Goal: Book appointment/travel/reservation

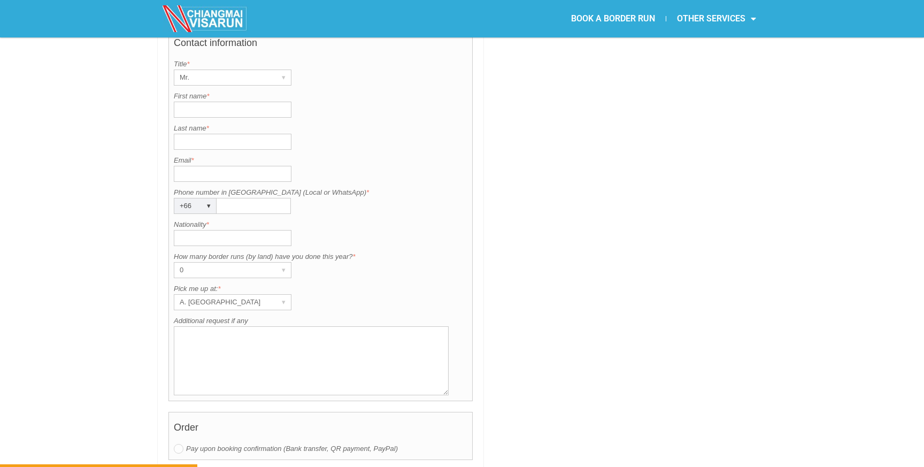
scroll to position [681, 0]
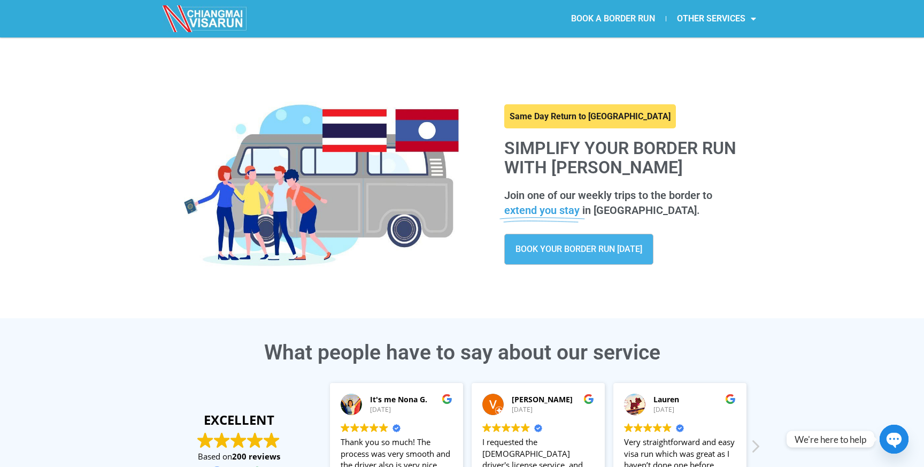
click at [625, 14] on link "BOOK A BORDER RUN" at bounding box center [613, 18] width 105 height 25
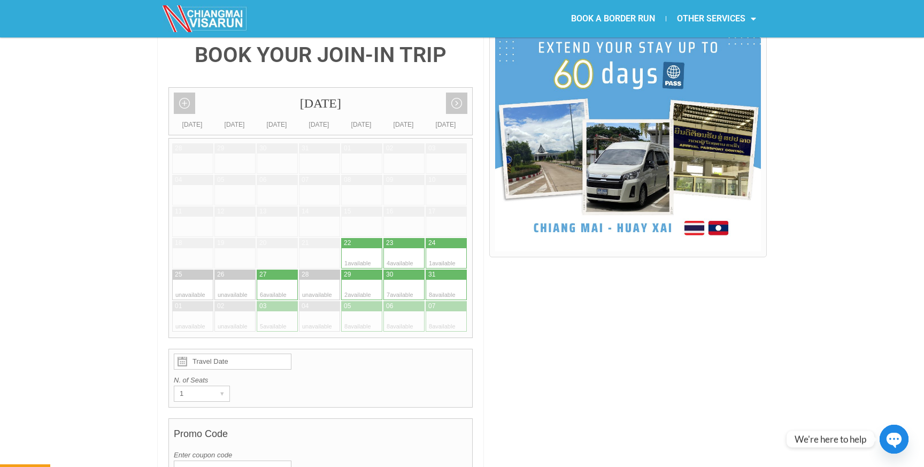
scroll to position [267, 0]
click at [450, 249] on div at bounding box center [457, 259] width 21 height 20
type input "24 August 2025"
radio input "true"
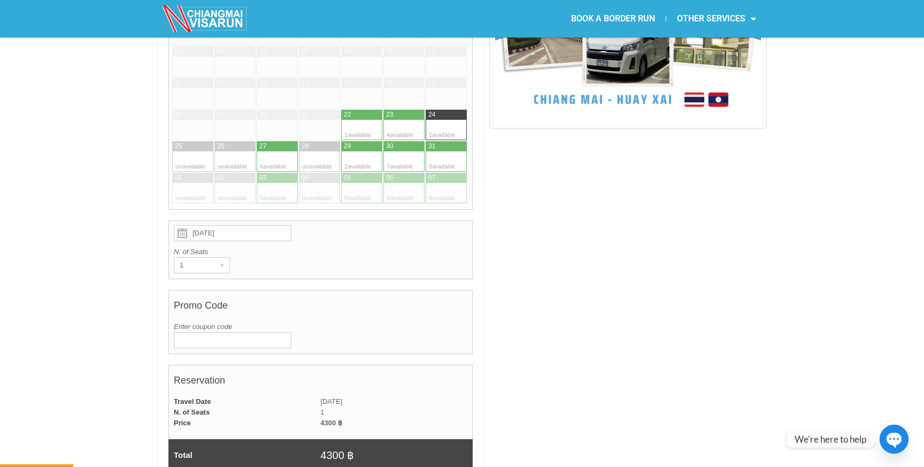
scroll to position [397, 0]
click at [200, 257] on div "1" at bounding box center [191, 264] width 35 height 15
click at [283, 249] on div "24 August 2025 N. of Seats 1 ▾ 1" at bounding box center [320, 249] width 304 height 59
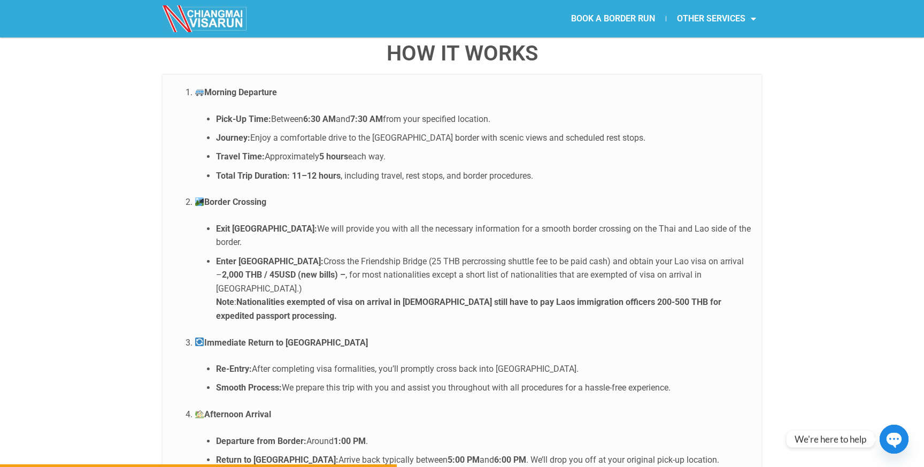
scroll to position [2144, 0]
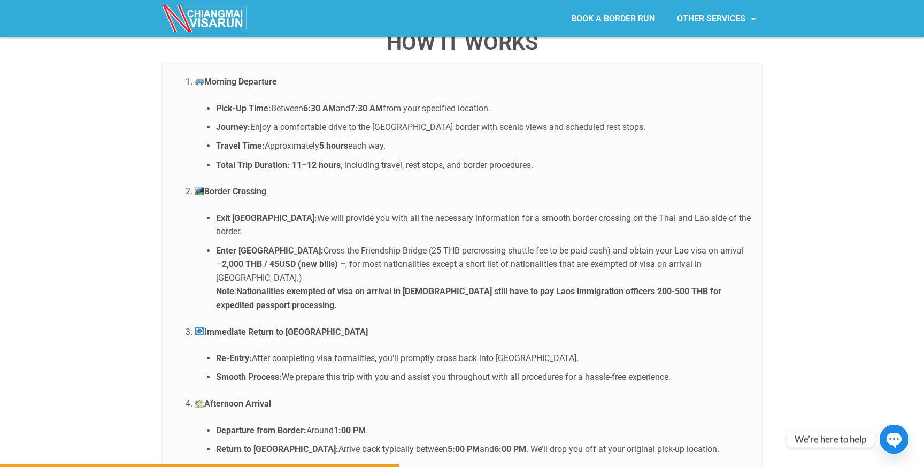
drag, startPoint x: 226, startPoint y: 300, endPoint x: 239, endPoint y: 300, distance: 12.8
click at [238, 353] on strong "Re-Entry:" at bounding box center [234, 358] width 36 height 10
click at [201, 325] on li "Immediate Return to Thailand Re-Entry: After completing visa formalities, you’l…" at bounding box center [473, 354] width 556 height 59
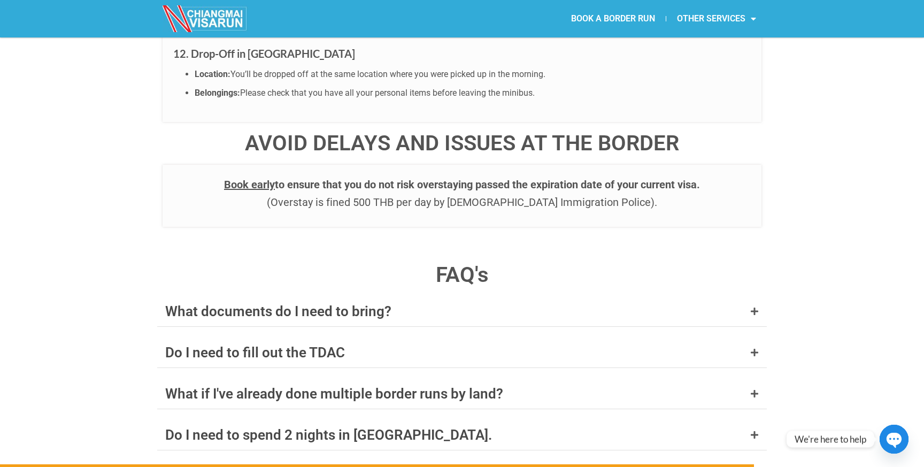
scroll to position [4061, 0]
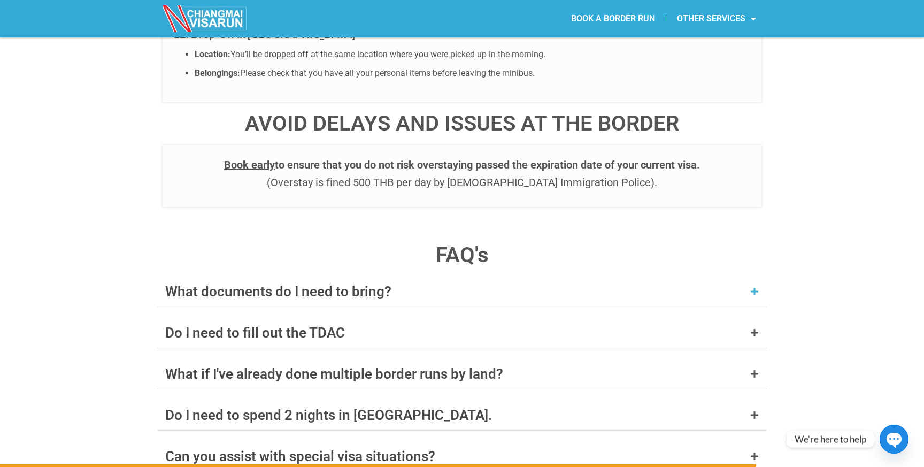
click at [287, 277] on div "What documents do I need to bring?" at bounding box center [462, 292] width 610 height 30
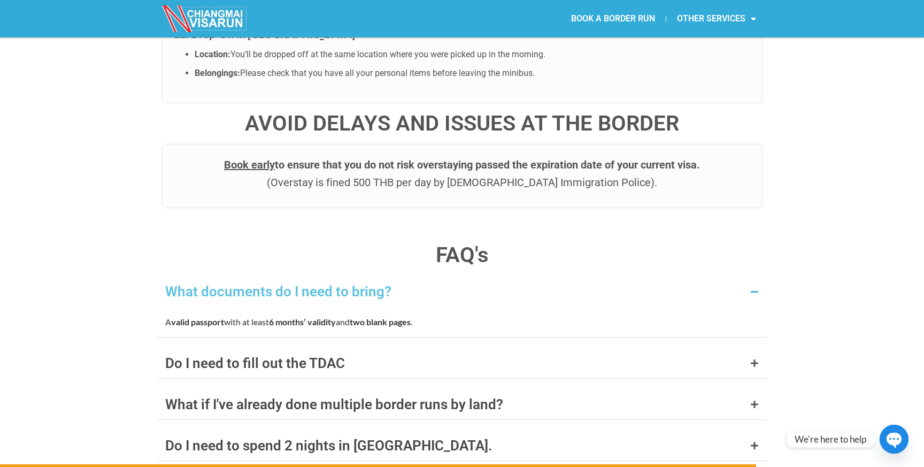
click at [287, 277] on div "What documents do I need to bring?" at bounding box center [462, 292] width 610 height 30
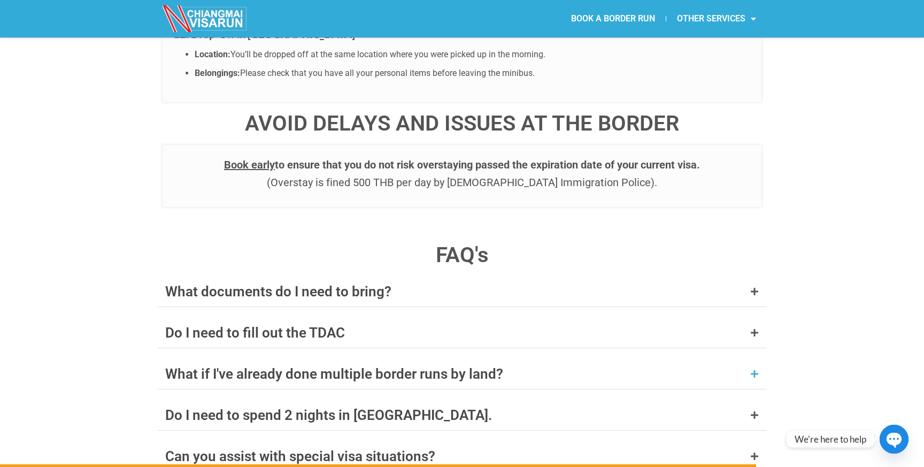
click at [273, 367] on div "What if I've already done multiple border runs by land?" at bounding box center [334, 374] width 338 height 14
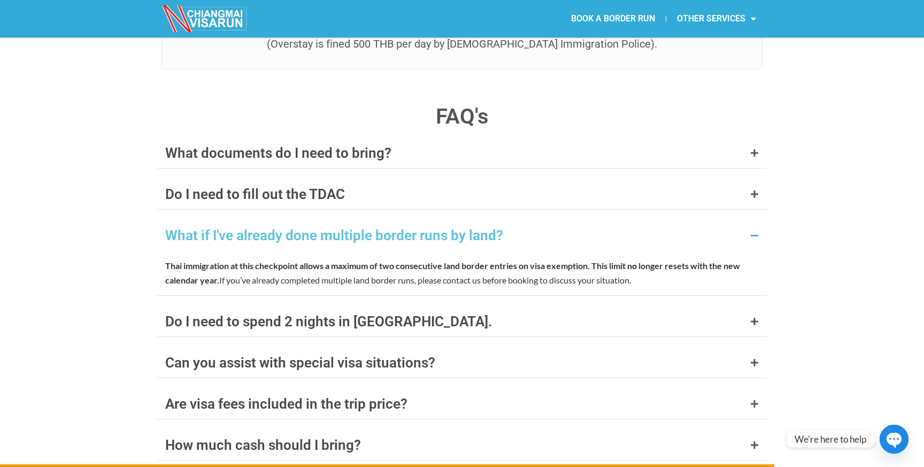
scroll to position [4202, 0]
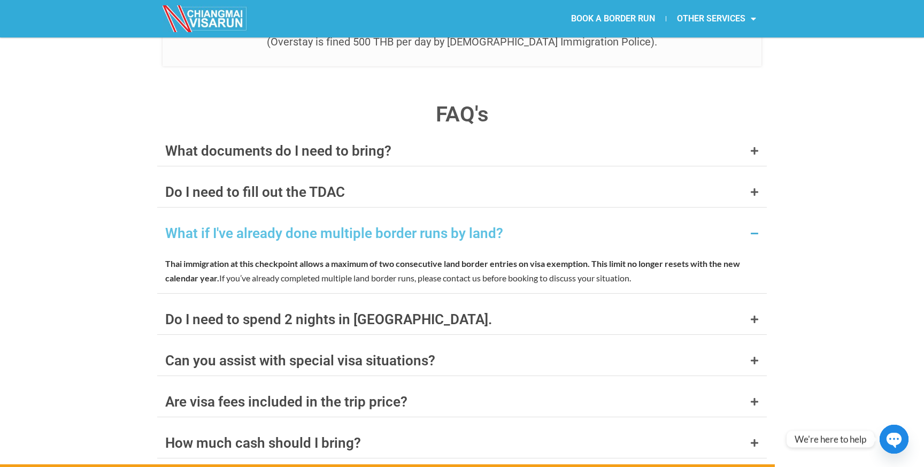
drag, startPoint x: 144, startPoint y: 219, endPoint x: 213, endPoint y: 223, distance: 69.1
drag, startPoint x: 213, startPoint y: 223, endPoint x: 139, endPoint y: 221, distance: 74.4
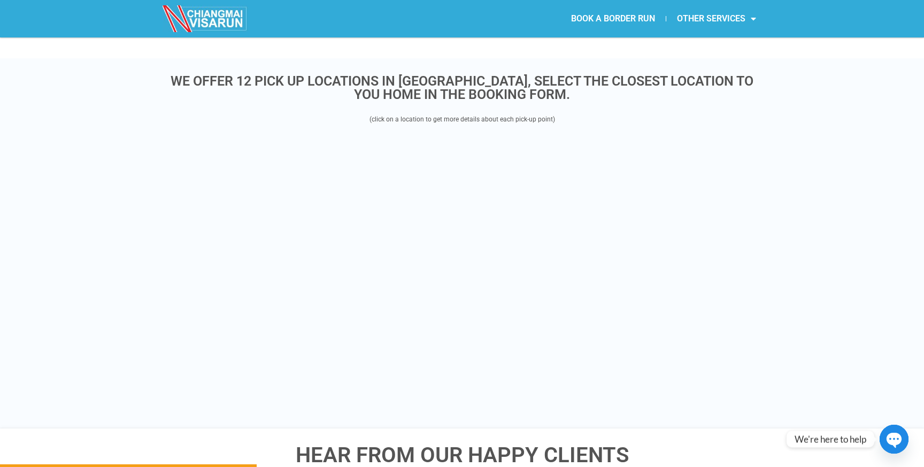
scroll to position [1340, 0]
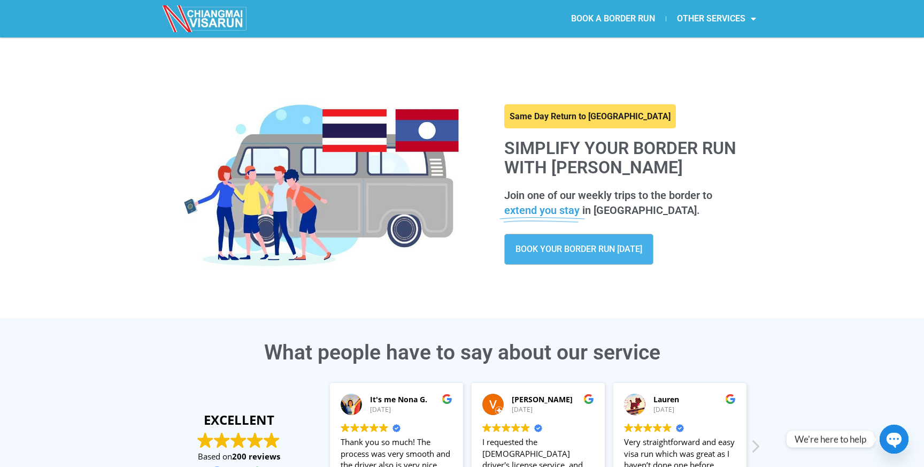
click at [621, 18] on link "BOOK A BORDER RUN" at bounding box center [613, 18] width 105 height 25
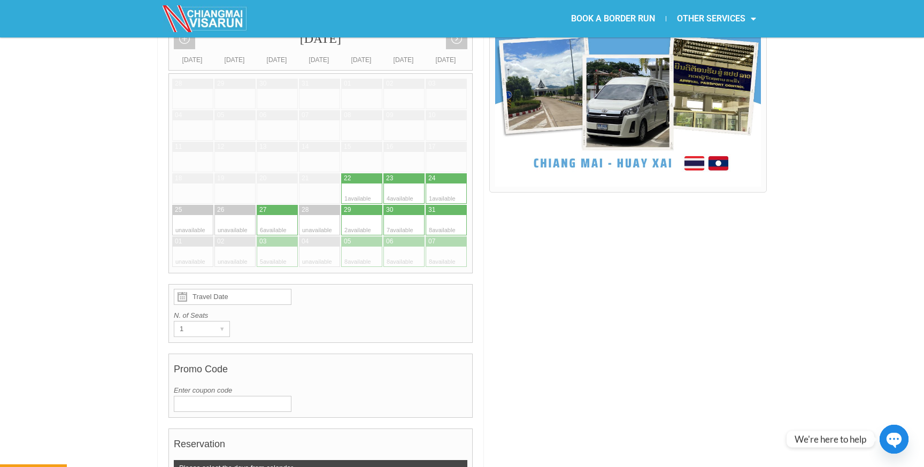
scroll to position [324, 0]
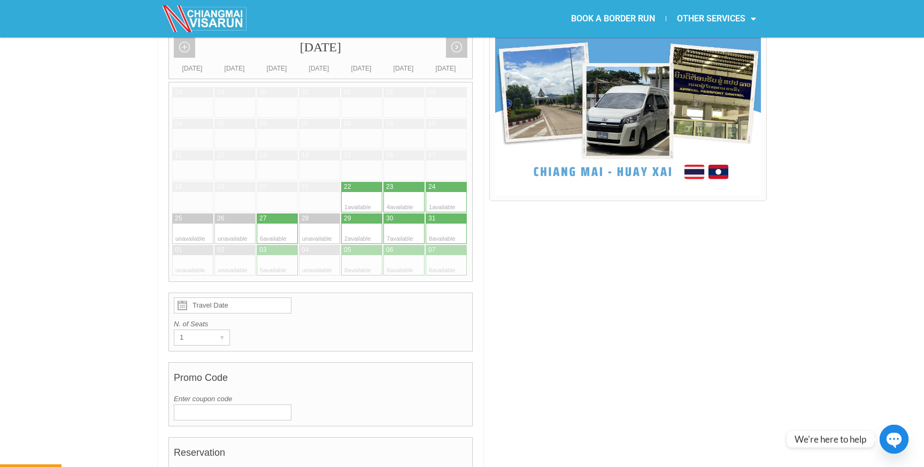
drag, startPoint x: 384, startPoint y: 188, endPoint x: 399, endPoint y: 168, distance: 24.8
click at [399, 168] on div "28 29 30 31 01 02" at bounding box center [320, 182] width 304 height 200
click at [399, 192] on div at bounding box center [393, 202] width 21 height 20
type input "23 August 2025"
radio input "true"
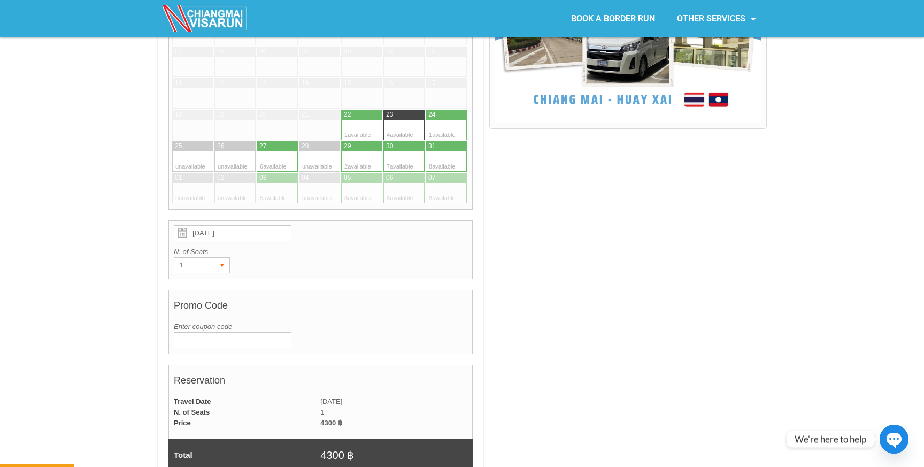
scroll to position [397, 0]
click at [206, 332] on input "Enter coupon code" at bounding box center [233, 340] width 118 height 16
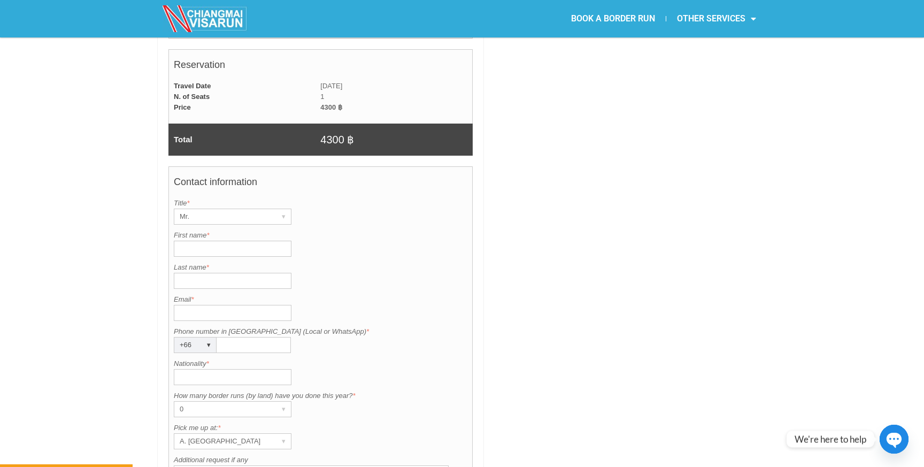
scroll to position [713, 0]
click at [214, 229] on label "First name *" at bounding box center [321, 234] width 294 height 11
click at [214, 240] on input "First name *" at bounding box center [233, 248] width 118 height 16
type input "Liam"
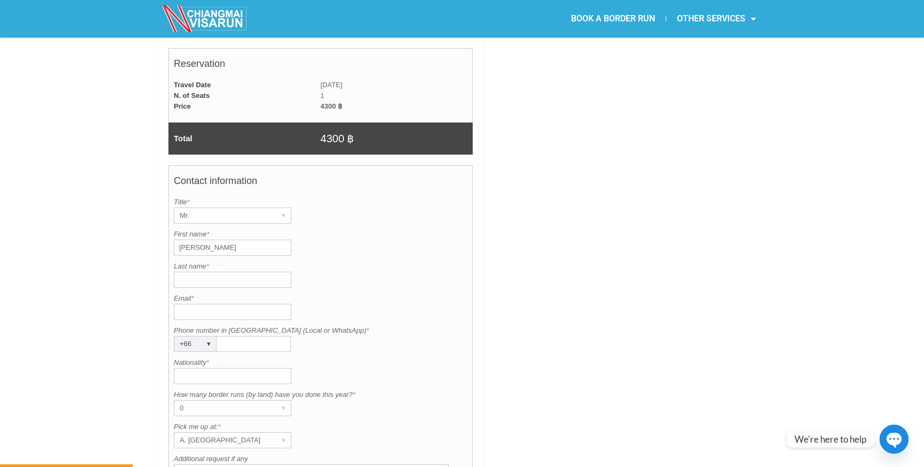
type input "Mulligan"
type input "liamcmulligan@gmail.com"
type input "8585192725"
type input "[GEOGRAPHIC_DATA]"
type input "Liam"
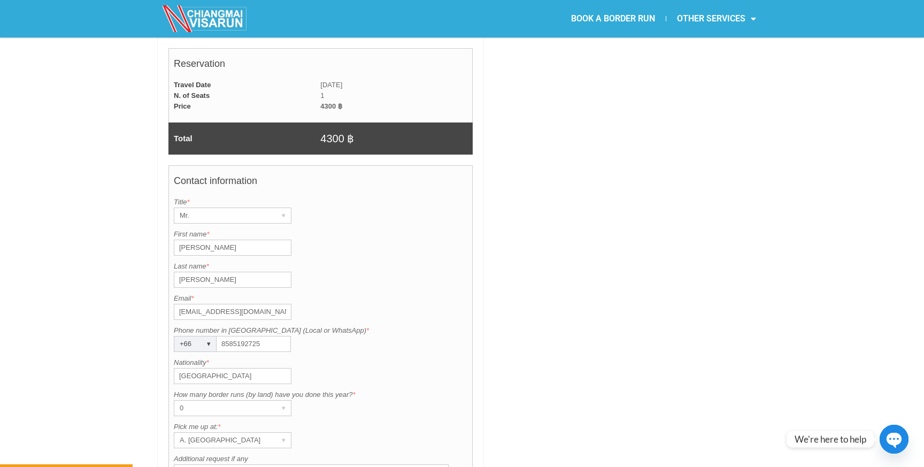
click at [198, 336] on div "+66 ▾" at bounding box center [195, 344] width 43 height 16
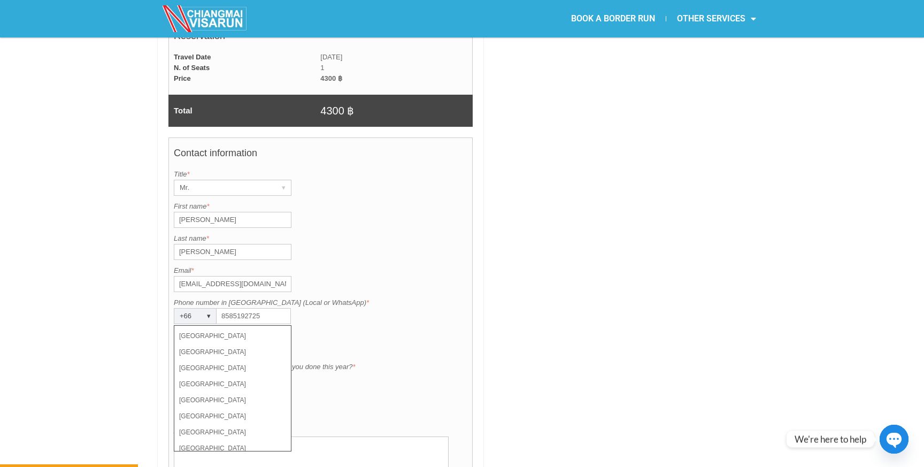
scroll to position [252, 0]
drag, startPoint x: 216, startPoint y: 252, endPoint x: 303, endPoint y: 191, distance: 105.6
click at [303, 191] on div "Contact information Title is required. Title * Mr. ▾ Mr. Mrs. Ms. First name is…" at bounding box center [320, 324] width 304 height 374
click at [308, 201] on div "First name is required. First name * Liam" at bounding box center [321, 214] width 294 height 27
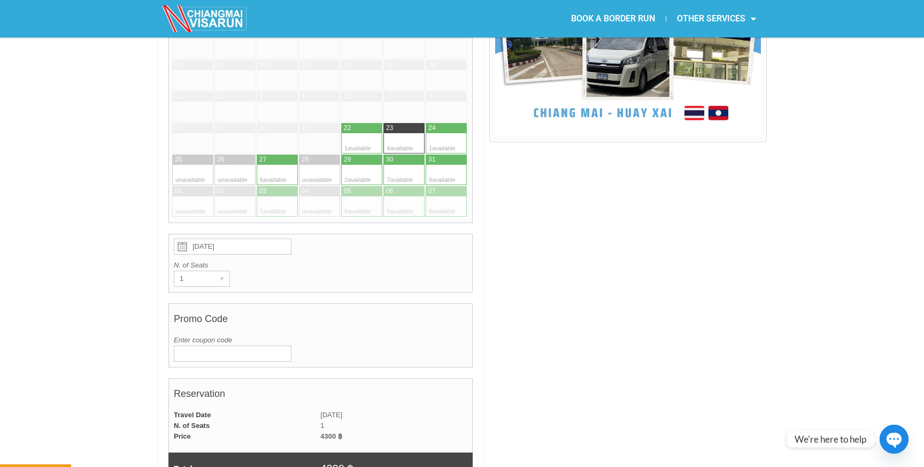
scroll to position [361, 0]
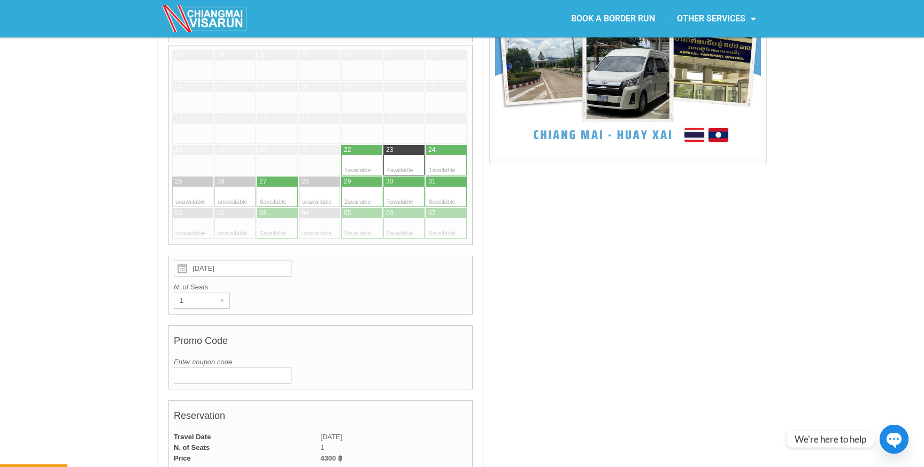
click at [432, 155] on div at bounding box center [436, 165] width 21 height 20
type input "24 August 2025"
radio input "true"
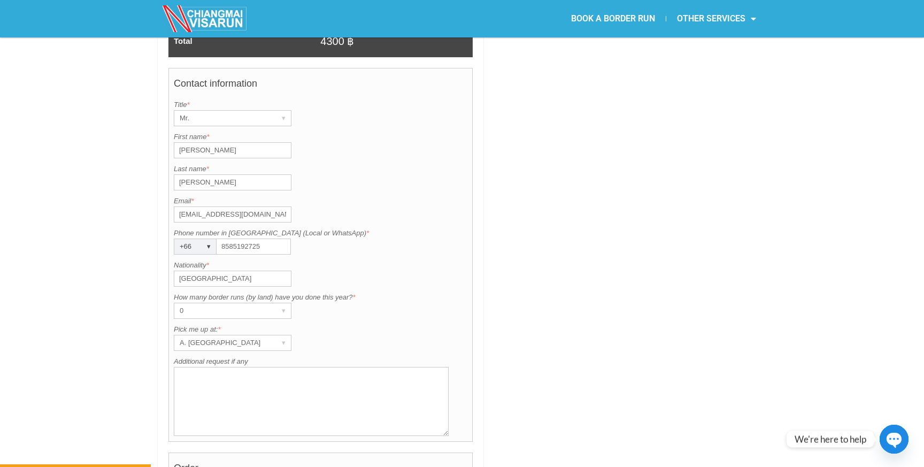
scroll to position [845, 0]
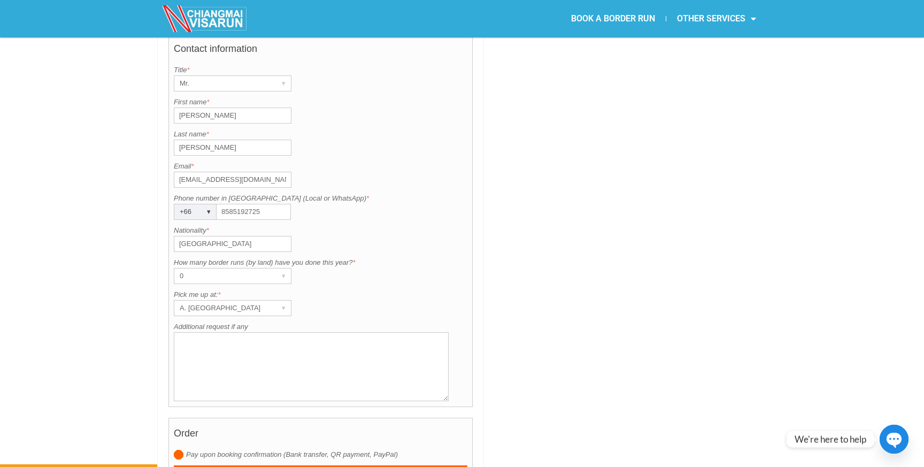
click at [189, 204] on div "+66" at bounding box center [184, 211] width 21 height 15
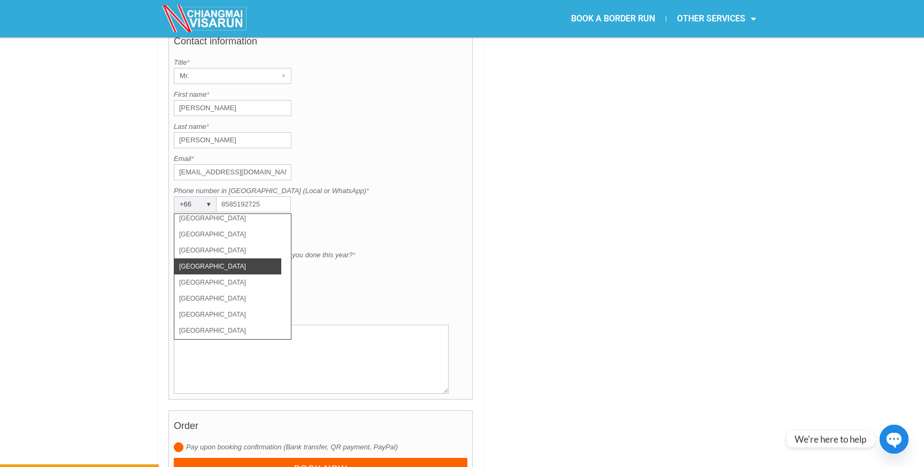
scroll to position [3489, 0]
click at [211, 243] on li "[GEOGRAPHIC_DATA]" at bounding box center [227, 251] width 107 height 16
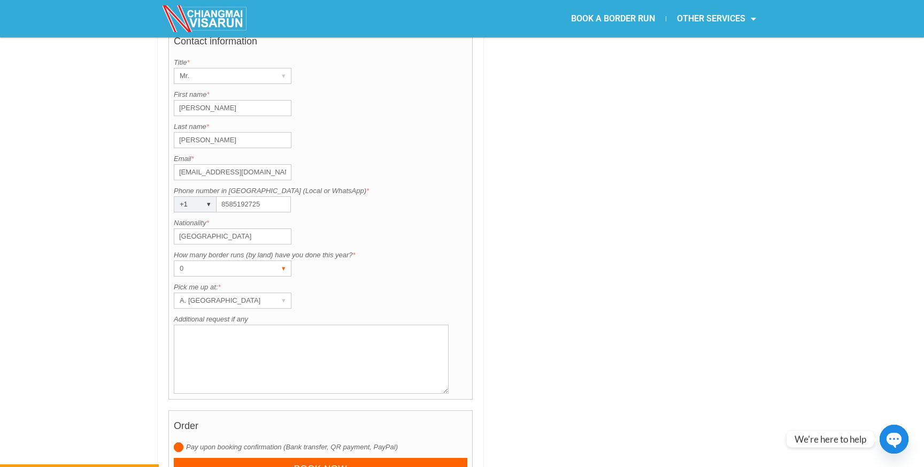
click at [225, 261] on div "0" at bounding box center [222, 268] width 96 height 15
click at [212, 298] on li "1" at bounding box center [227, 306] width 107 height 16
drag, startPoint x: 212, startPoint y: 282, endPoint x: 247, endPoint y: 291, distance: 35.9
click at [247, 291] on div "Contact information Title is required. Title * Mr. ▾ Mr. Mrs. Ms. First name is…" at bounding box center [320, 213] width 304 height 374
drag, startPoint x: 247, startPoint y: 291, endPoint x: 256, endPoint y: 291, distance: 8.6
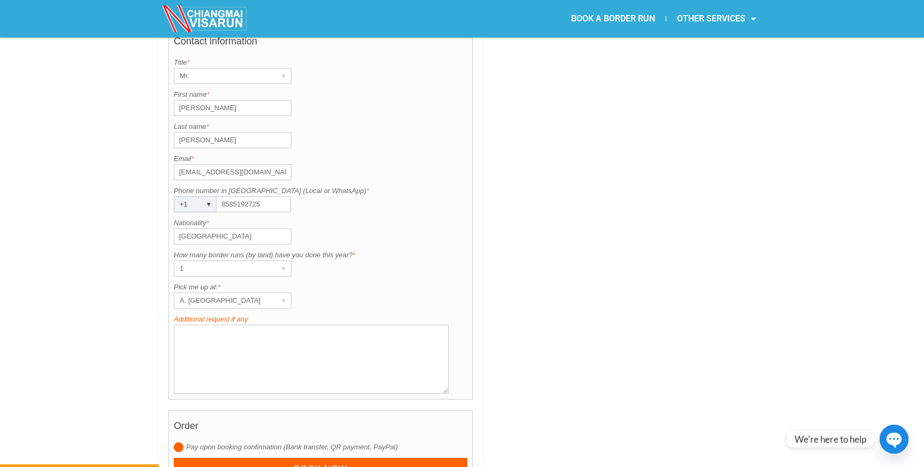
click at [255, 314] on label "Additional request if any" at bounding box center [321, 319] width 294 height 11
click at [255, 325] on textarea "Additional request if any" at bounding box center [311, 359] width 275 height 69
click at [265, 293] on div "A. [GEOGRAPHIC_DATA]" at bounding box center [222, 300] width 96 height 15
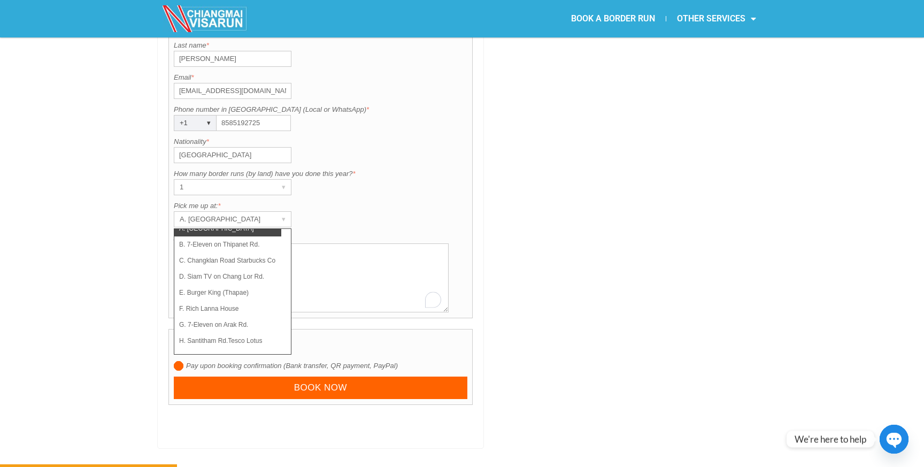
scroll to position [952, 0]
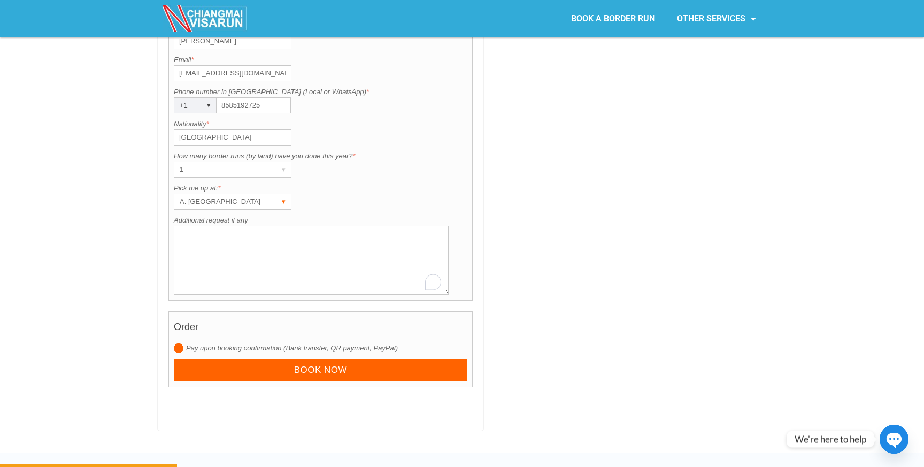
click at [235, 194] on div "A. [GEOGRAPHIC_DATA]" at bounding box center [222, 201] width 96 height 15
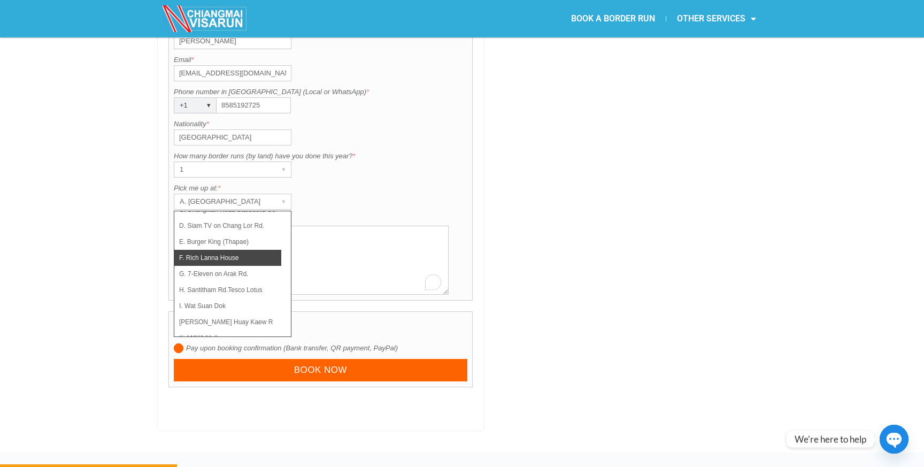
scroll to position [76, 0]
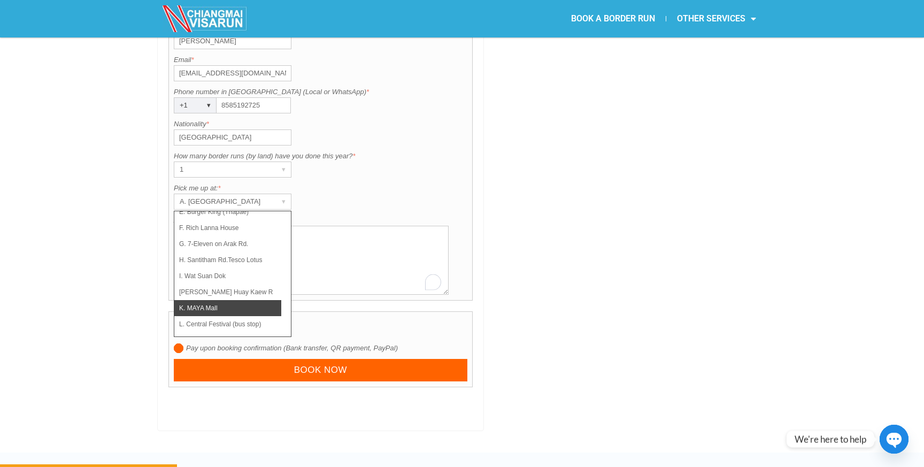
click at [218, 300] on li "K. MAYA Mall" at bounding box center [227, 308] width 107 height 16
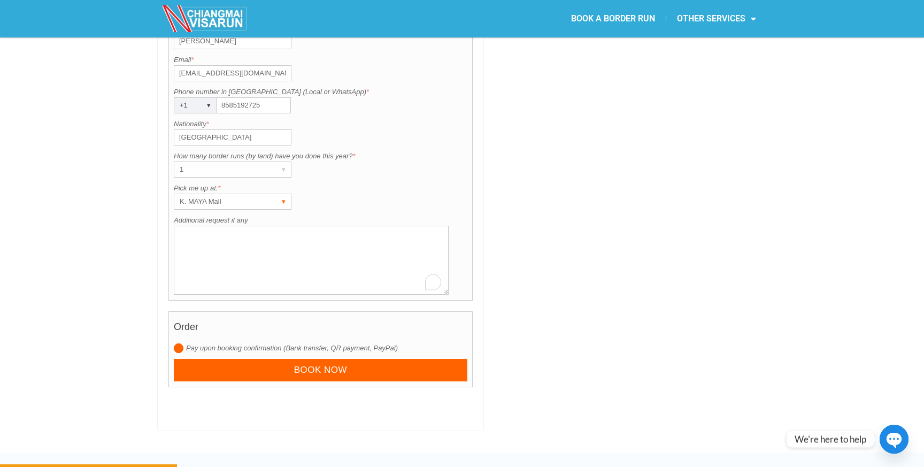
click at [237, 194] on div "K. MAYA Mall" at bounding box center [222, 201] width 96 height 15
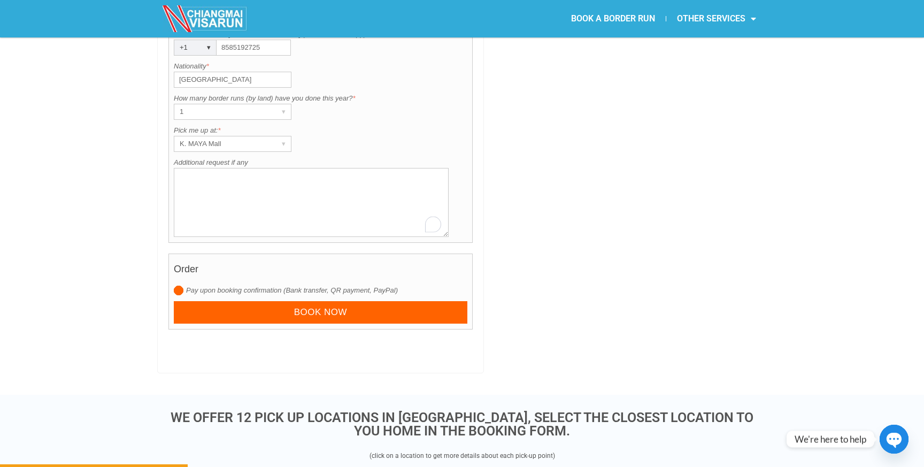
scroll to position [997, 0]
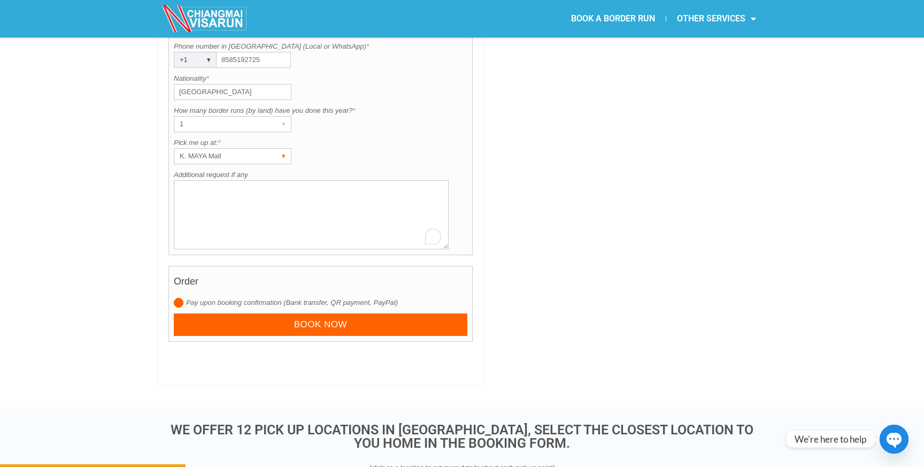
click at [212, 149] on div "K. MAYA Mall" at bounding box center [222, 156] width 96 height 15
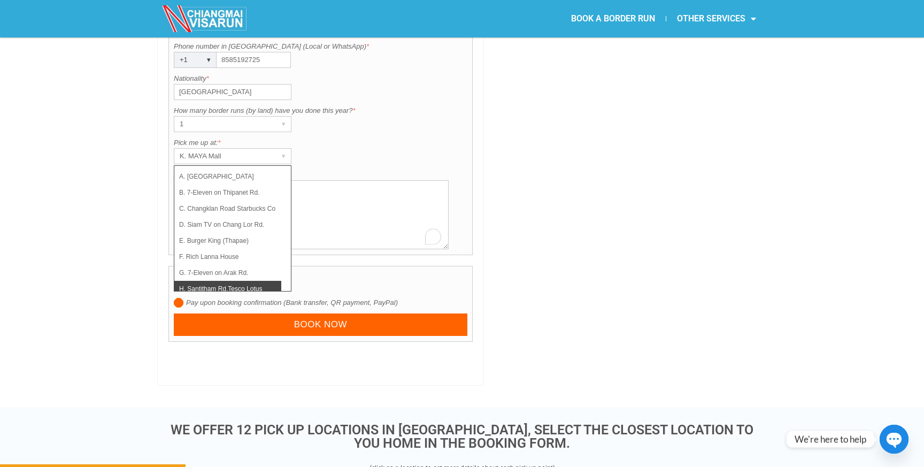
scroll to position [0, 0]
click at [213, 186] on li "B. 7-Eleven on Thipanet Rd." at bounding box center [227, 194] width 107 height 16
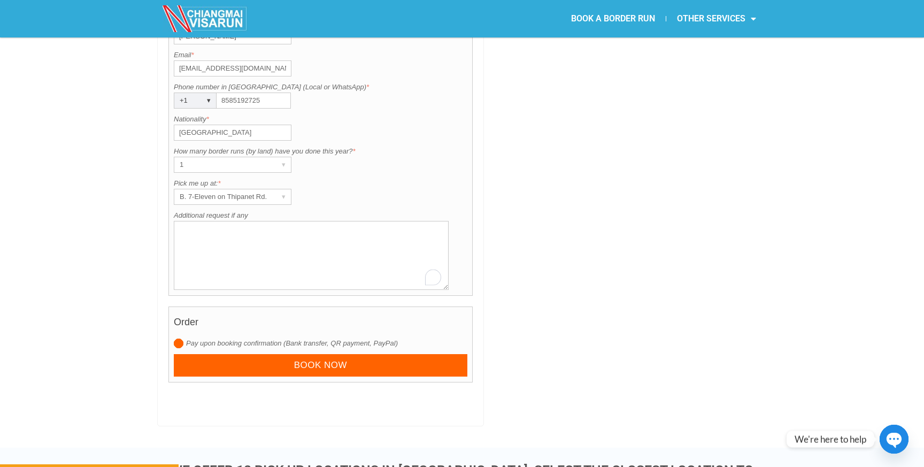
scroll to position [961, 0]
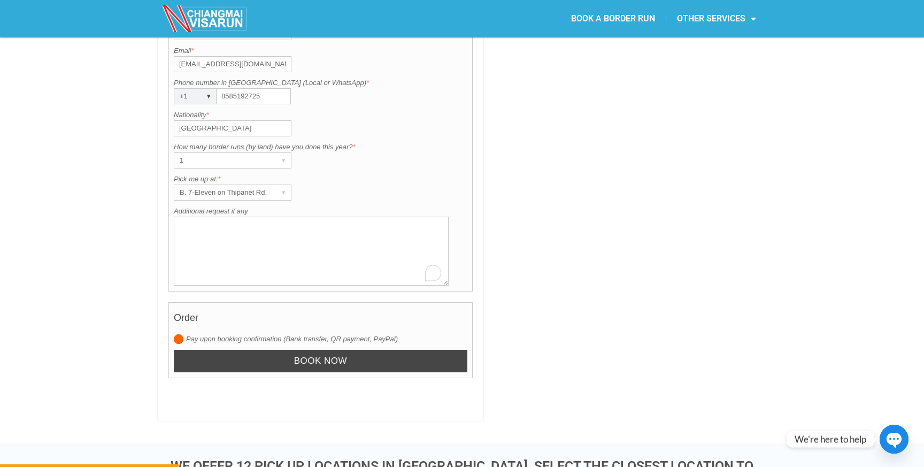
click at [262, 350] on input "Book now" at bounding box center [321, 361] width 294 height 23
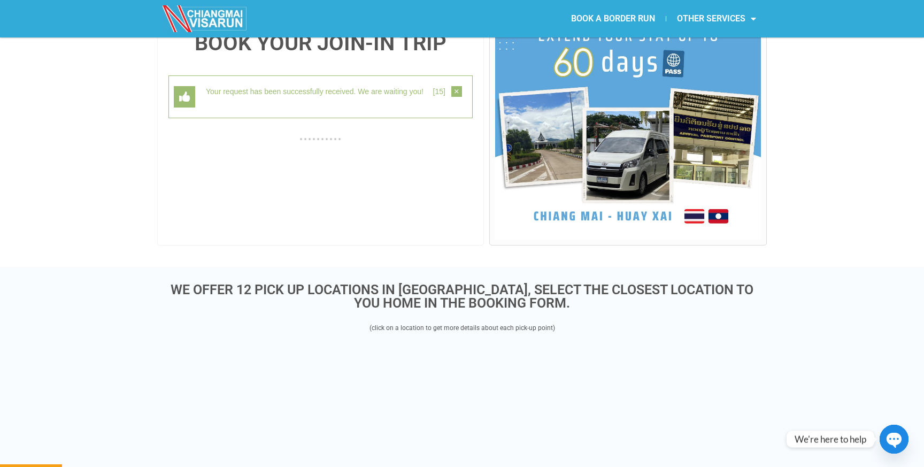
scroll to position [277, 0]
